Goal: Navigation & Orientation: Find specific page/section

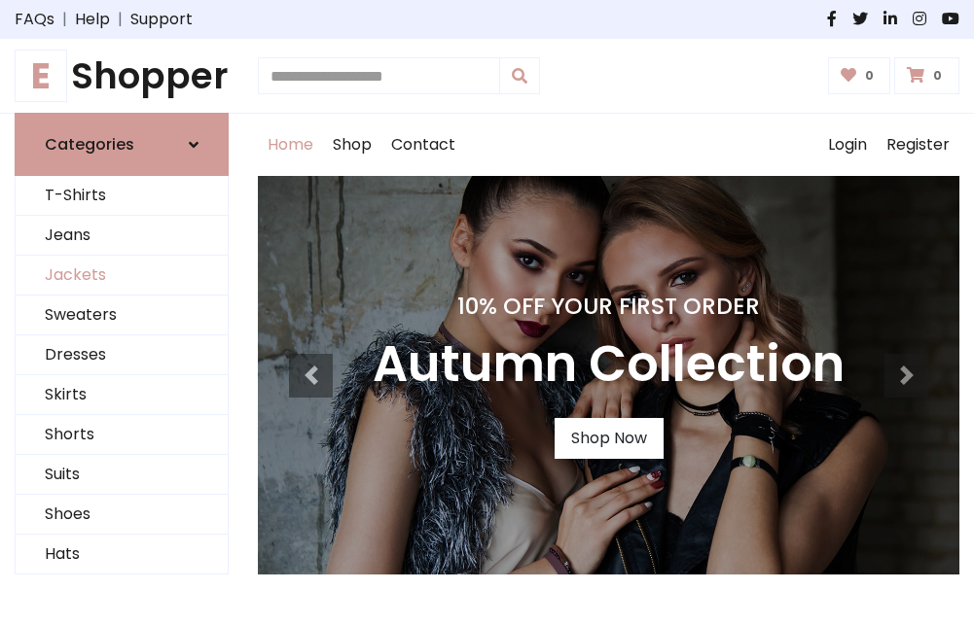
click at [122, 276] on link "Jackets" at bounding box center [122, 276] width 212 height 40
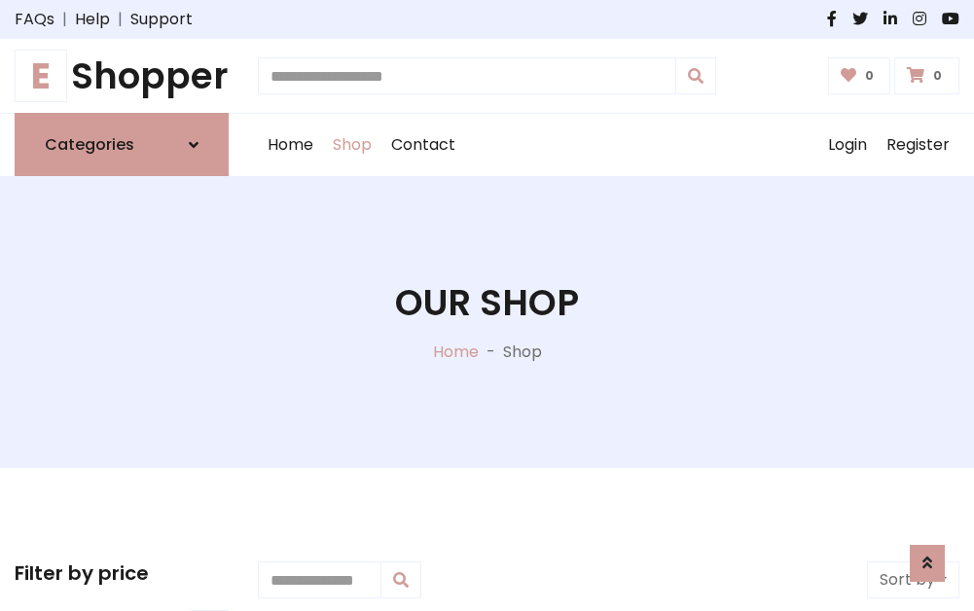
scroll to position [879, 0]
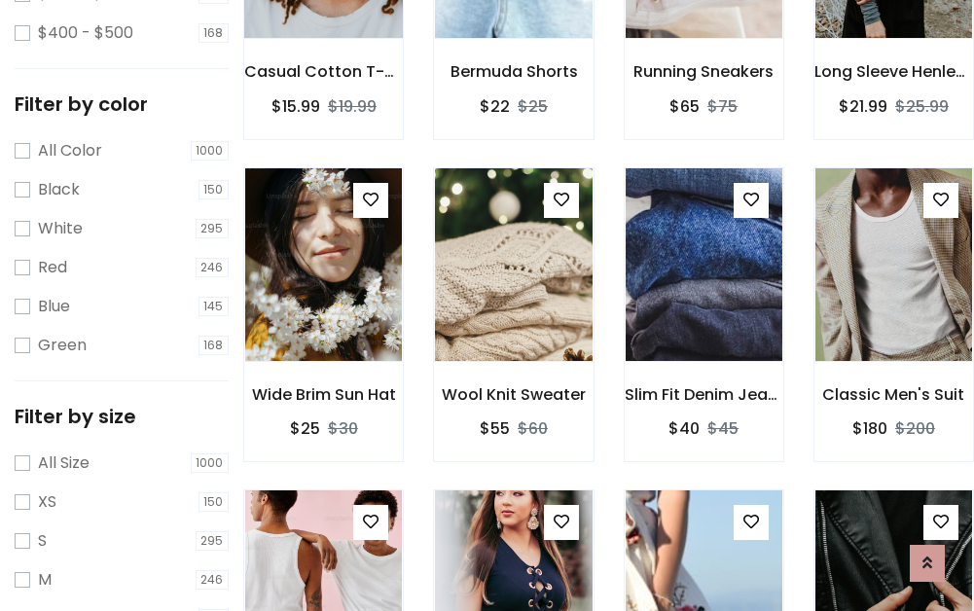
scroll to position [98, 0]
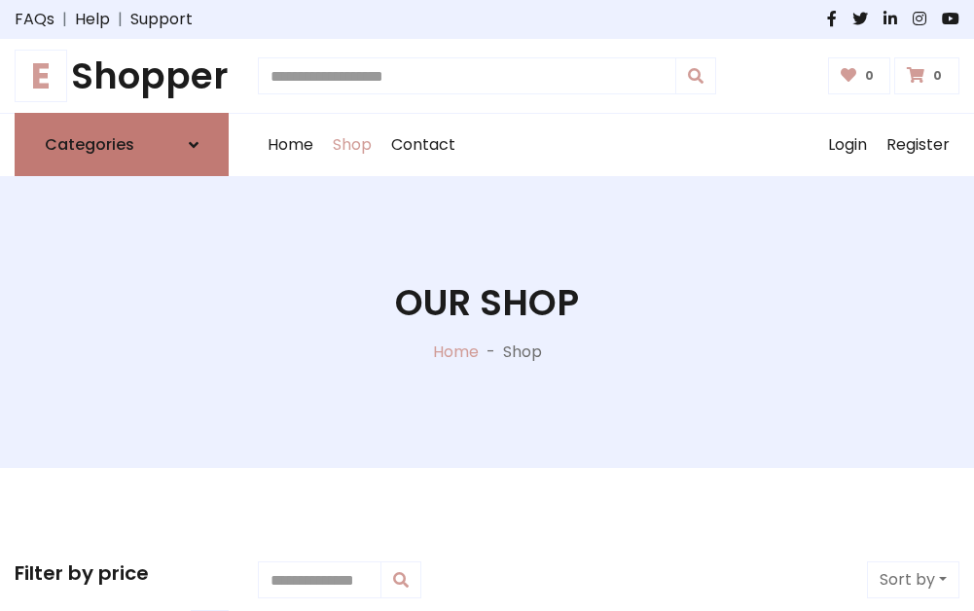
click at [122, 145] on h6 "Categories" at bounding box center [89, 144] width 89 height 18
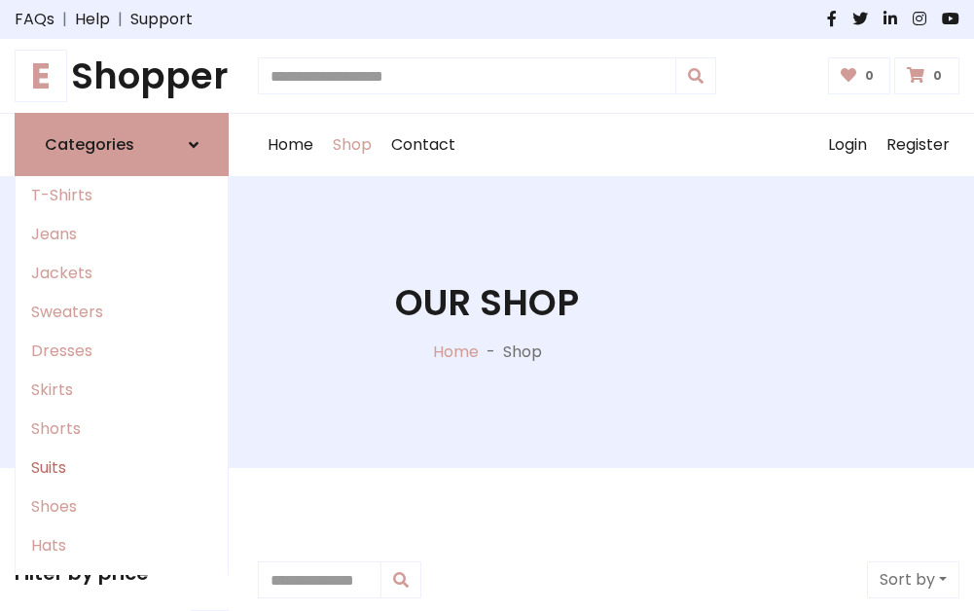
click at [122, 468] on link "Suits" at bounding box center [122, 467] width 212 height 39
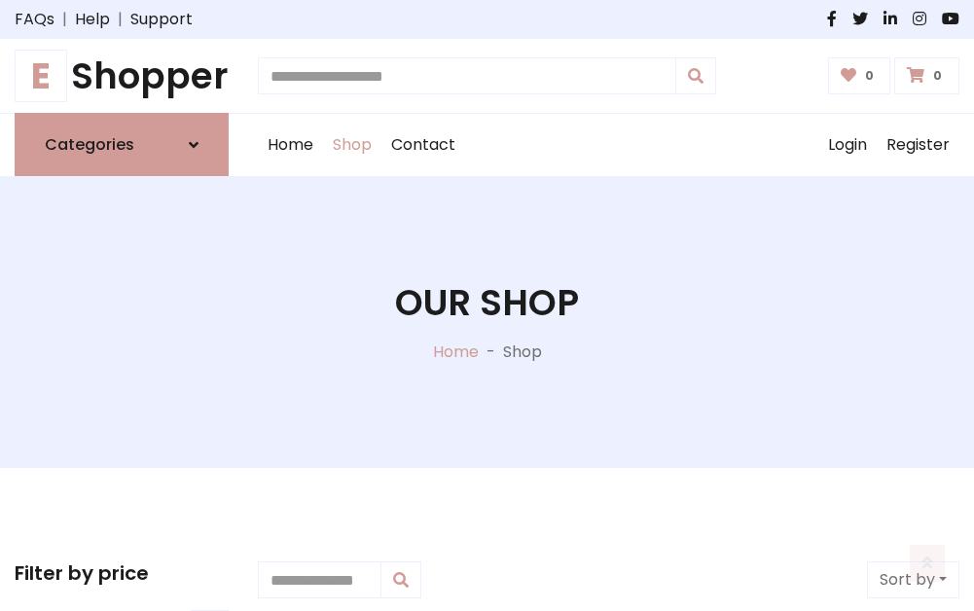
scroll to position [1406, 0]
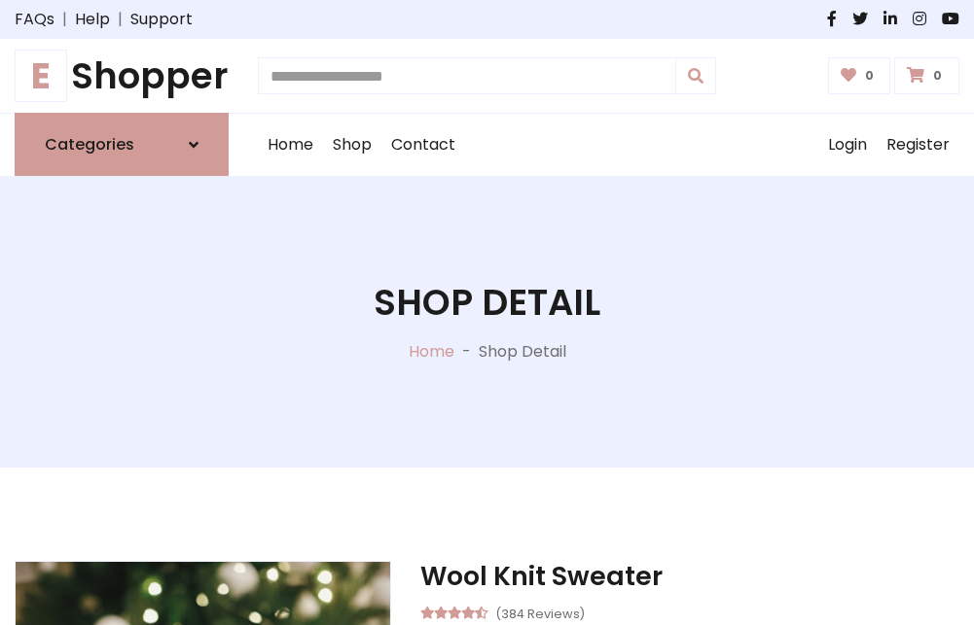
scroll to position [1818, 0]
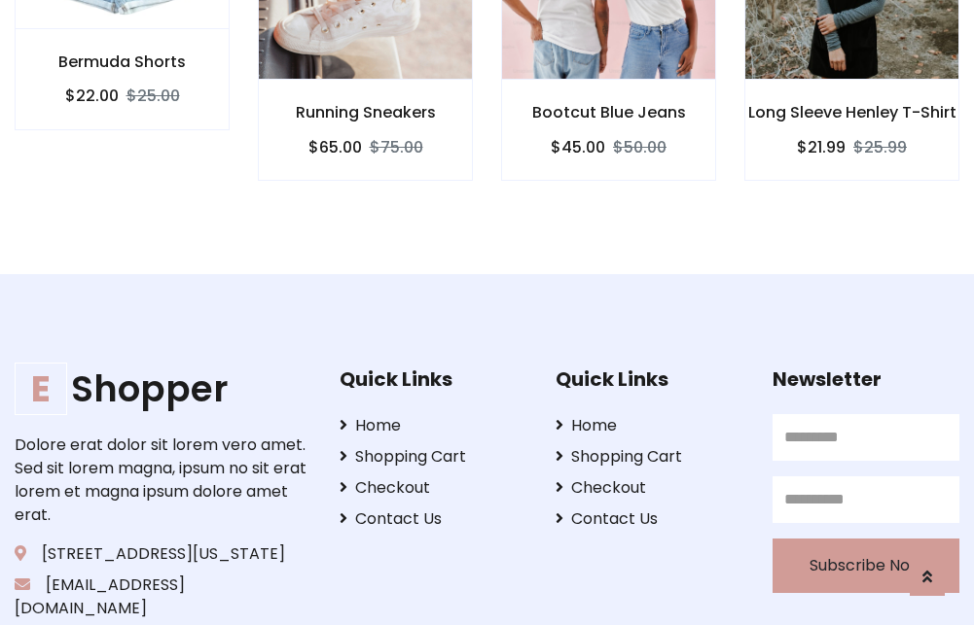
scroll to position [1816, 0]
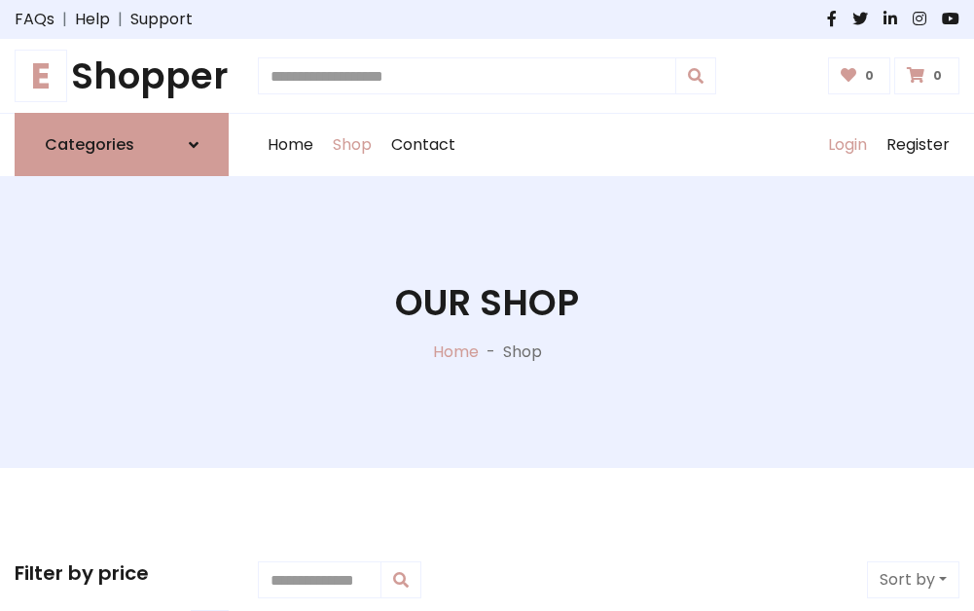
click at [846, 145] on link "Login" at bounding box center [847, 145] width 58 height 62
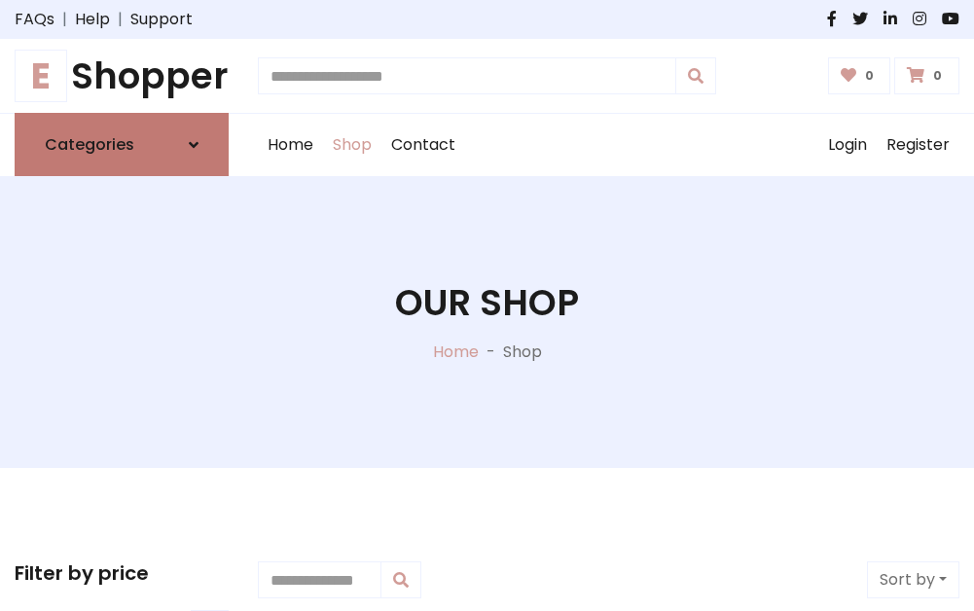
click at [194, 145] on icon at bounding box center [194, 145] width 10 height 16
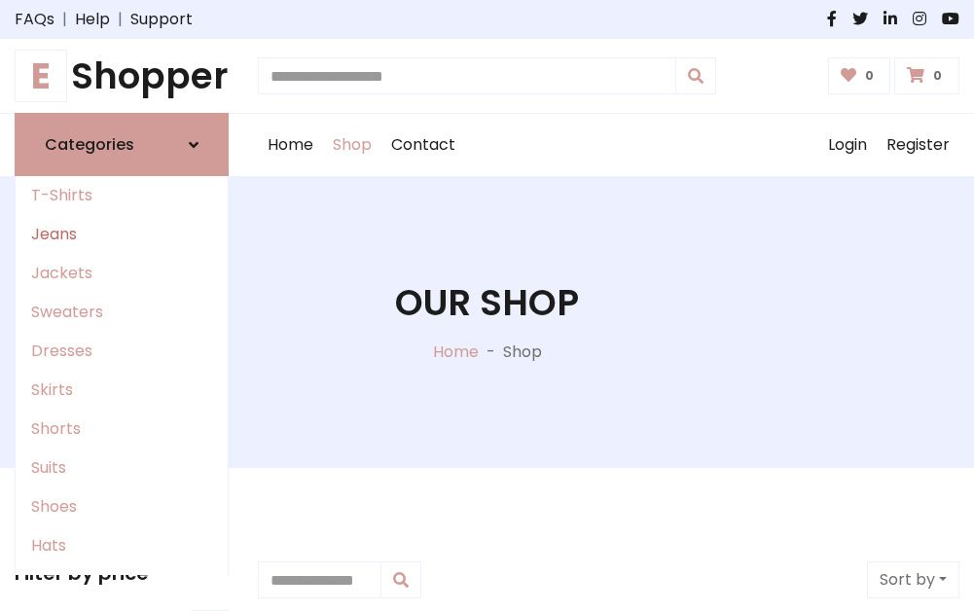
click at [122, 234] on link "Jeans" at bounding box center [122, 234] width 212 height 39
